Goal: Task Accomplishment & Management: Use online tool/utility

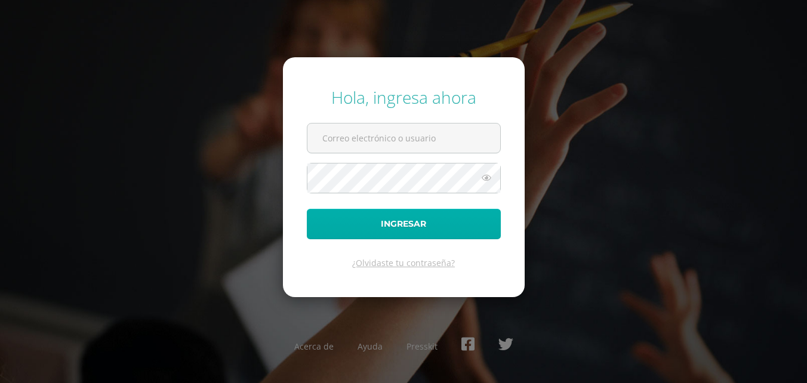
type input "2022540"
click at [366, 229] on button "Ingresar" at bounding box center [404, 224] width 194 height 30
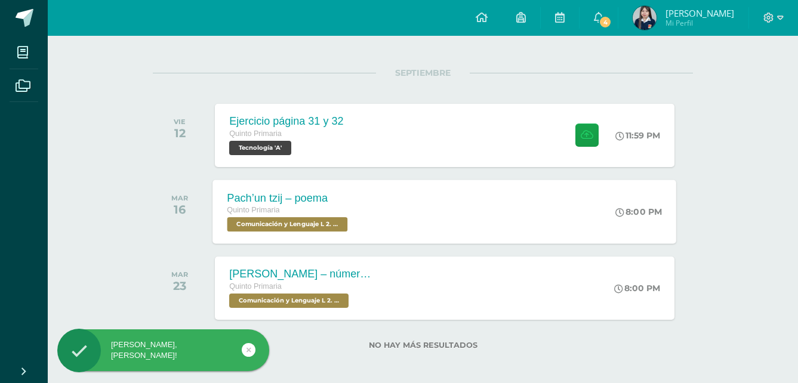
scroll to position [137, 0]
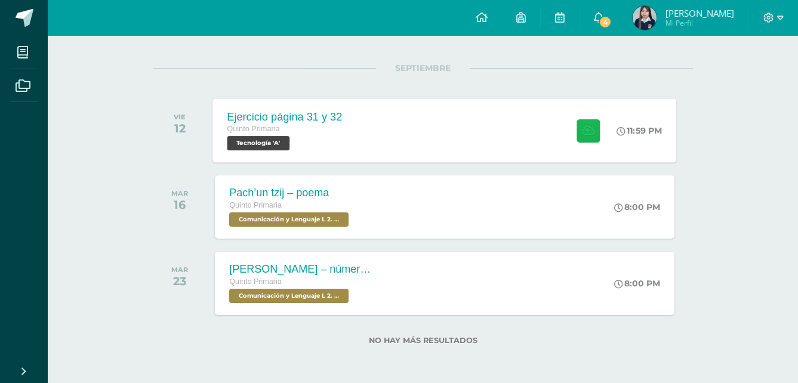
click at [587, 127] on icon at bounding box center [588, 130] width 13 height 10
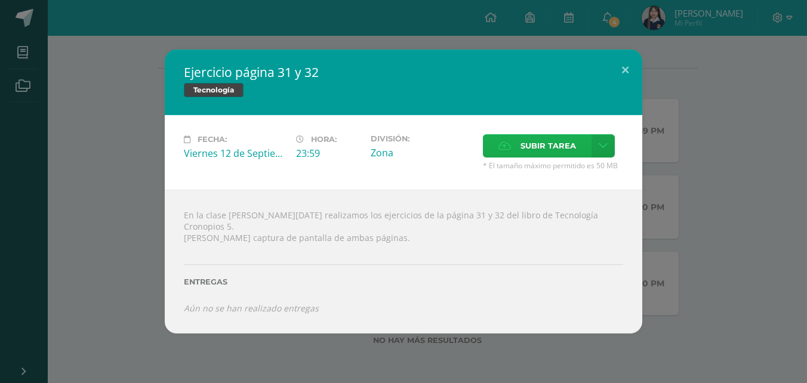
click at [549, 144] on span "Subir tarea" at bounding box center [548, 146] width 56 height 22
click at [0, 0] on input "Subir tarea" at bounding box center [0, 0] width 0 height 0
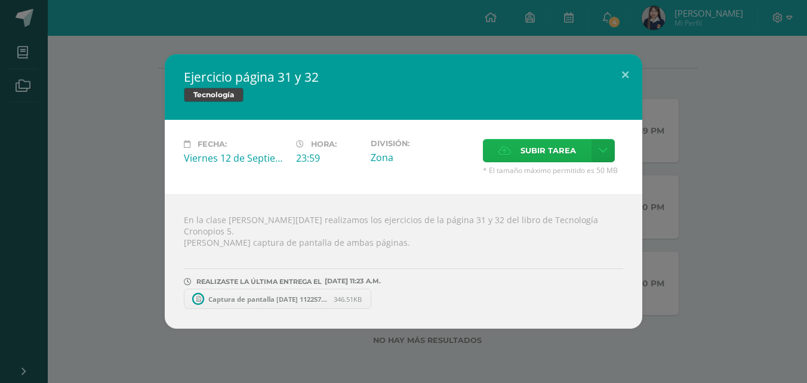
click at [527, 150] on span "Subir tarea" at bounding box center [548, 151] width 56 height 22
click at [0, 0] on input "Subir tarea" at bounding box center [0, 0] width 0 height 0
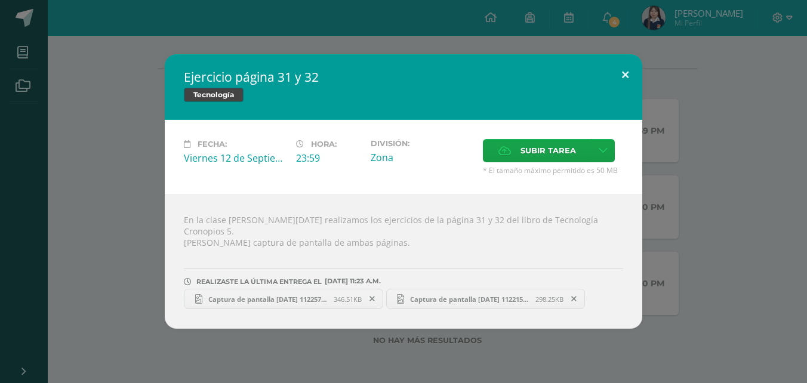
click at [618, 76] on button at bounding box center [625, 74] width 34 height 41
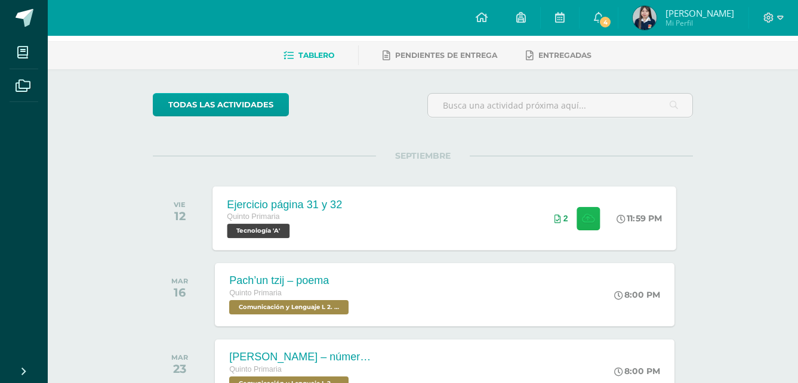
scroll to position [77, 0]
